Goal: Information Seeking & Learning: Learn about a topic

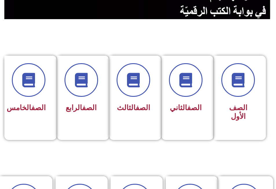
scroll to position [116, 0]
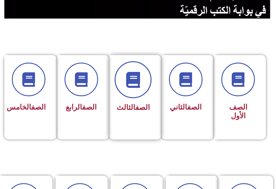
click at [131, 94] on span at bounding box center [133, 79] width 37 height 37
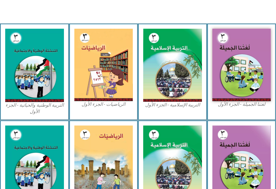
scroll to position [174, 0]
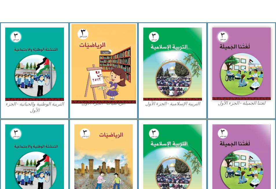
click at [96, 72] on img at bounding box center [103, 64] width 65 height 80
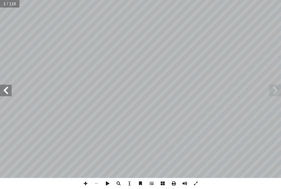
click at [5, 91] on span at bounding box center [6, 91] width 12 height 12
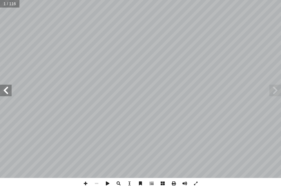
click at [5, 91] on span at bounding box center [6, 91] width 12 height 12
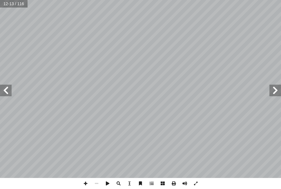
click at [5, 91] on span at bounding box center [6, 91] width 12 height 12
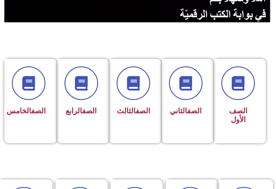
scroll to position [116, 0]
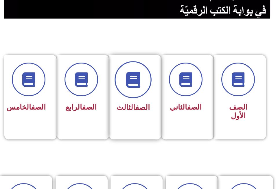
click at [133, 85] on icon at bounding box center [133, 80] width 16 height 16
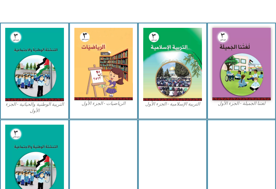
scroll to position [174, 0]
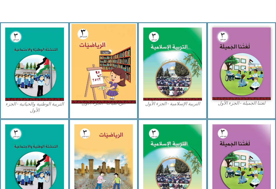
click at [98, 72] on img at bounding box center [103, 64] width 65 height 80
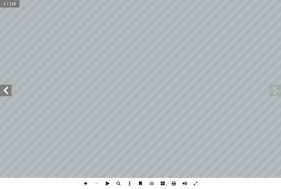
click at [5, 96] on span at bounding box center [6, 91] width 12 height 12
click at [6, 92] on span at bounding box center [6, 91] width 12 height 12
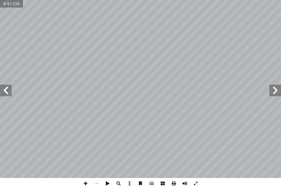
click at [6, 92] on span at bounding box center [6, 91] width 12 height 12
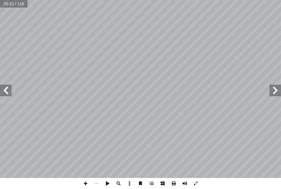
click at [6, 92] on span at bounding box center [6, 91] width 12 height 12
click at [95, 183] on span at bounding box center [96, 183] width 11 height 11
click at [2, 91] on span at bounding box center [6, 91] width 12 height 12
